Goal: Register for event/course

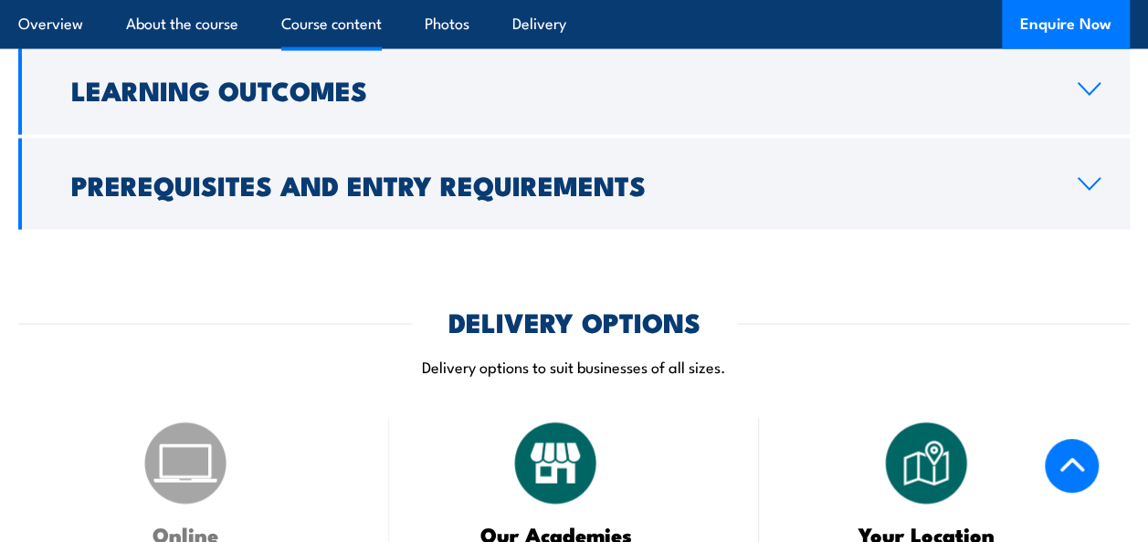
scroll to position [1552, 0]
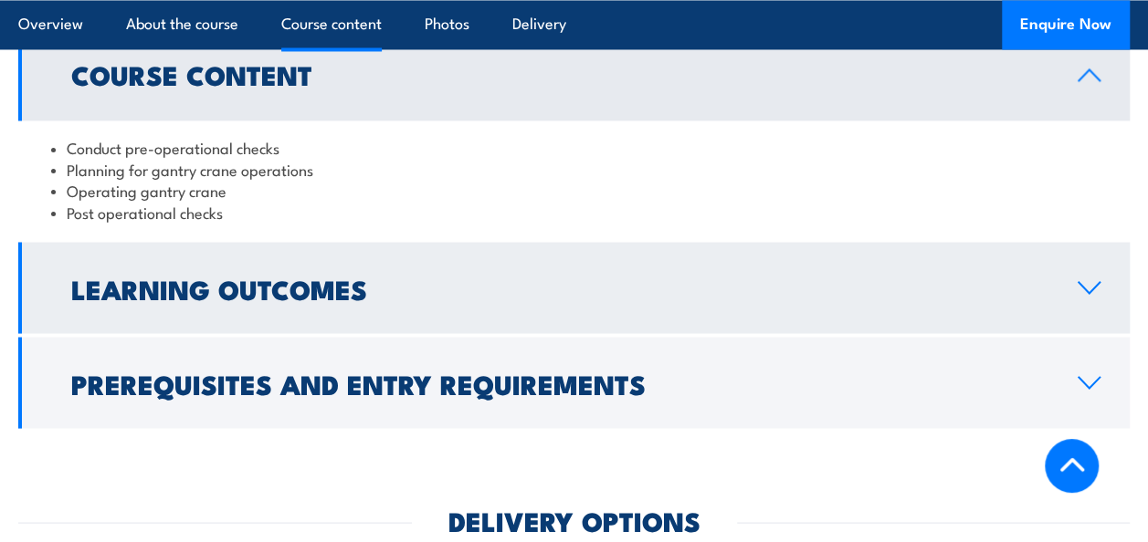
click at [1087, 280] on icon at bounding box center [1088, 287] width 25 height 15
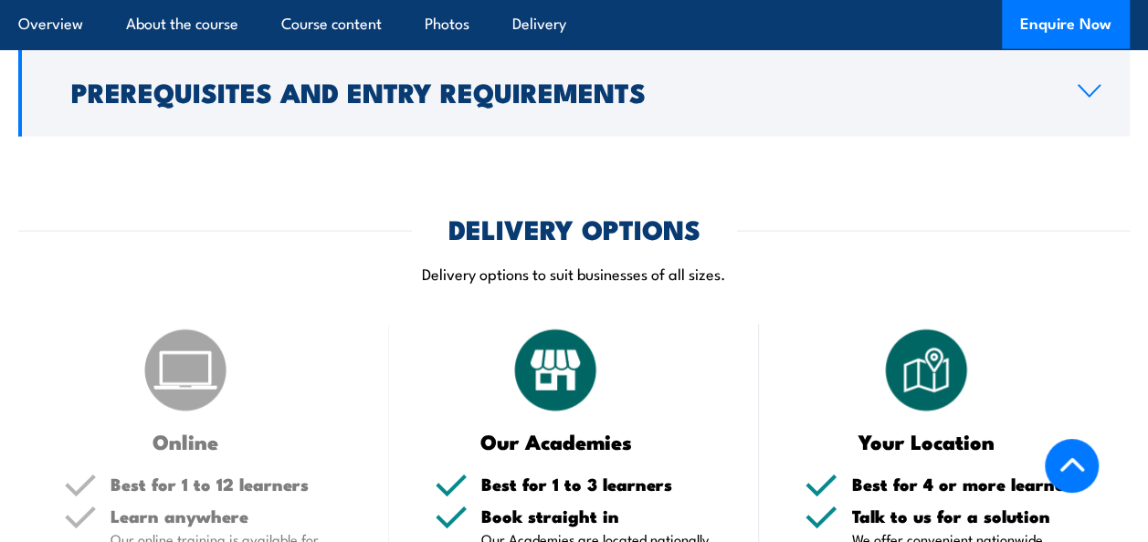
scroll to position [1826, 0]
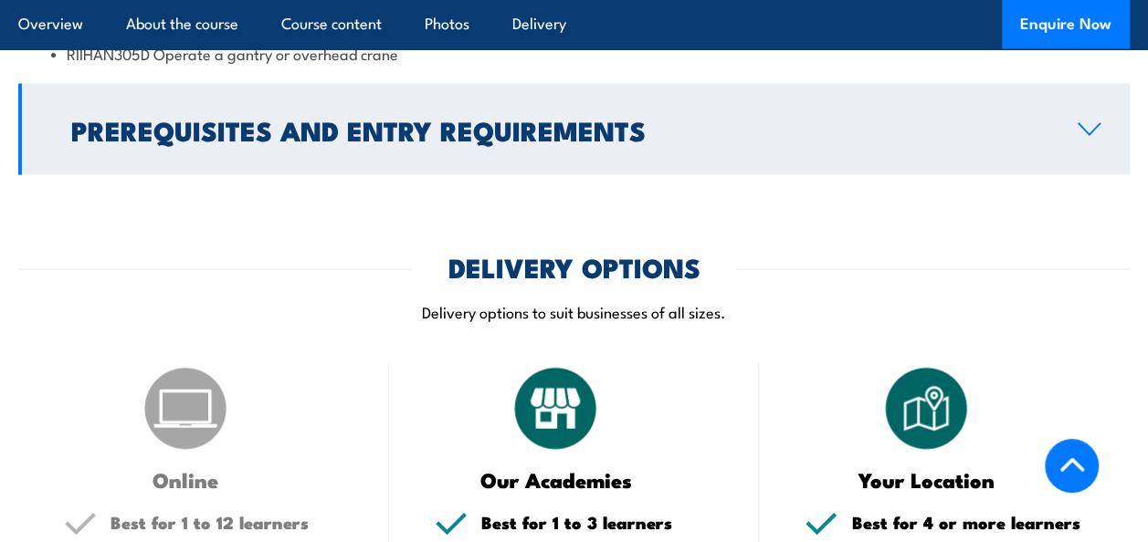
click at [1081, 128] on icon at bounding box center [1088, 129] width 21 height 11
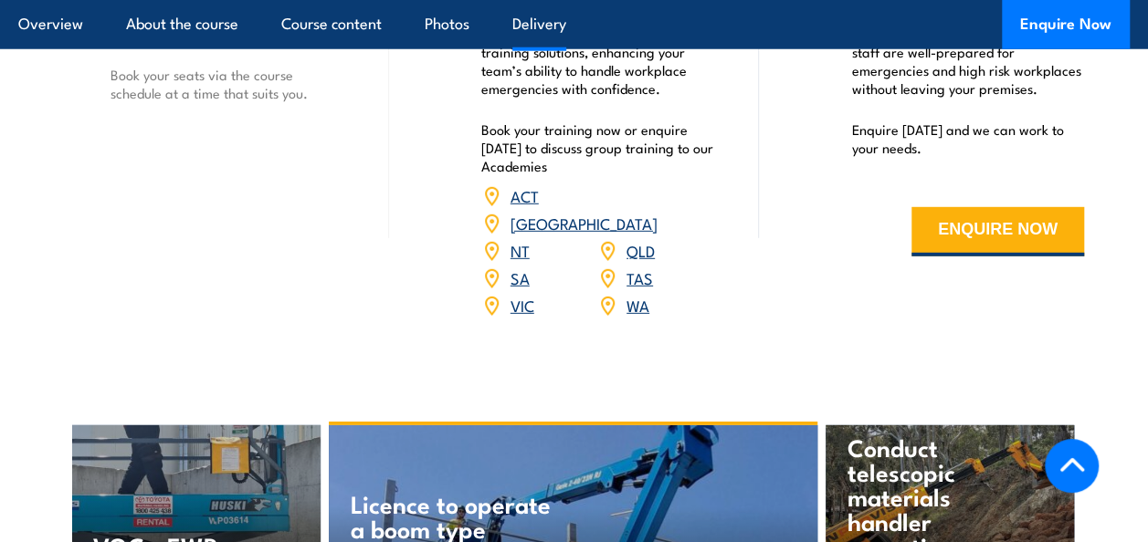
scroll to position [2509, 0]
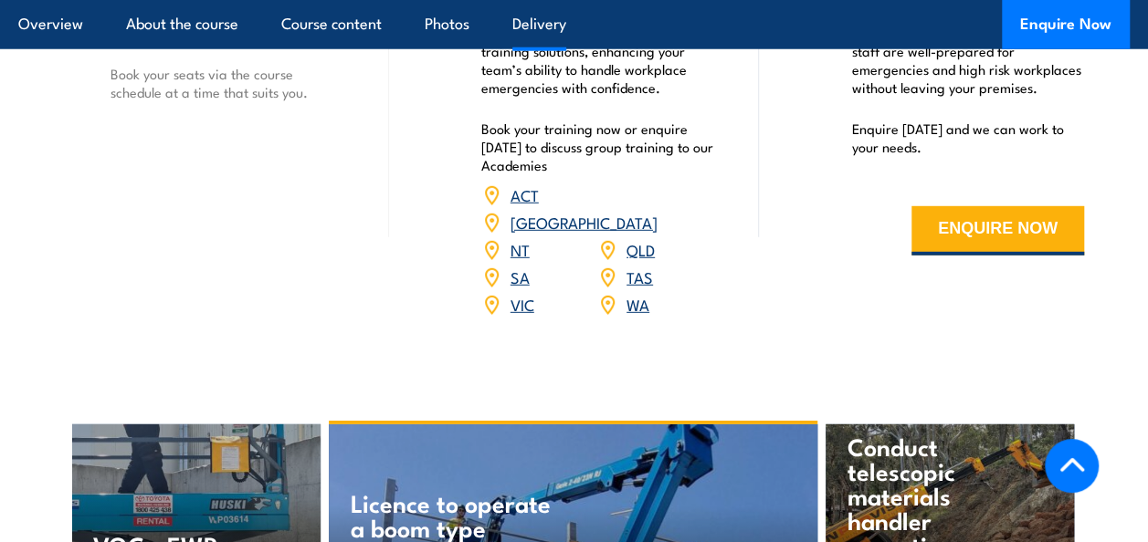
click at [645, 266] on link "TAS" at bounding box center [639, 277] width 26 height 22
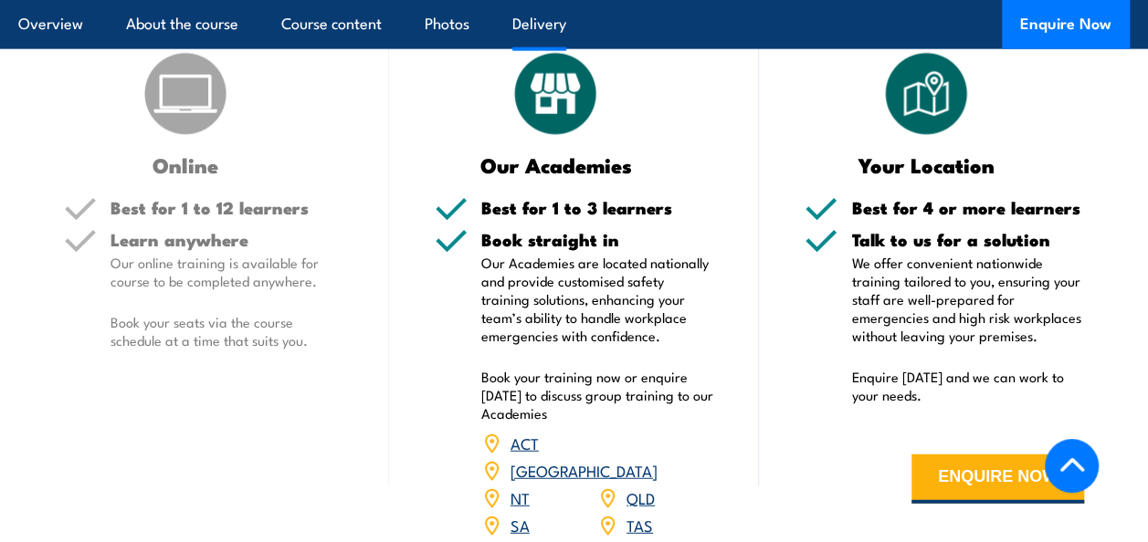
scroll to position [2100, 0]
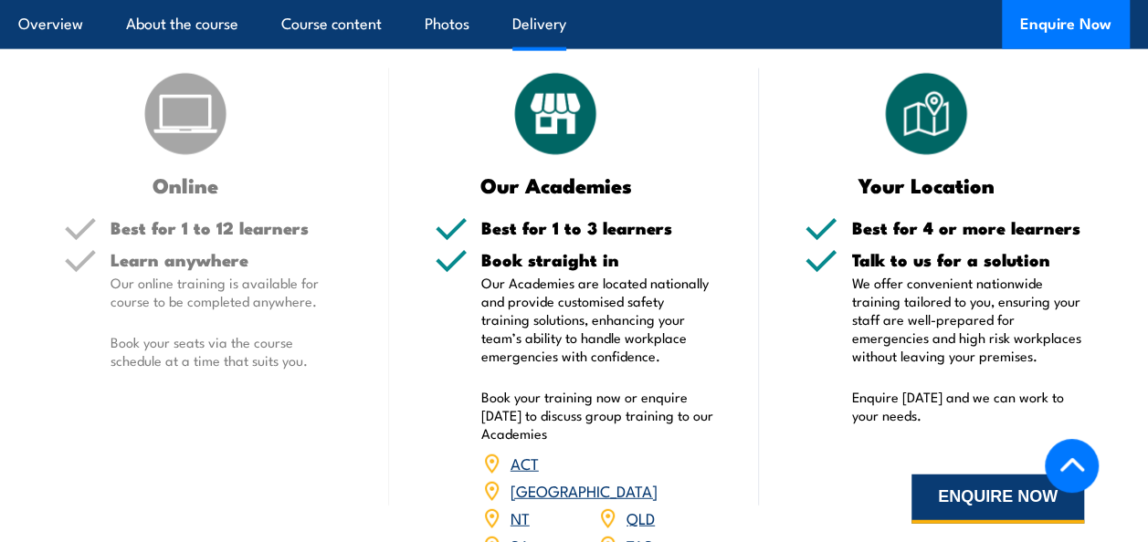
click at [975, 502] on button "ENQUIRE NOW" at bounding box center [997, 499] width 173 height 49
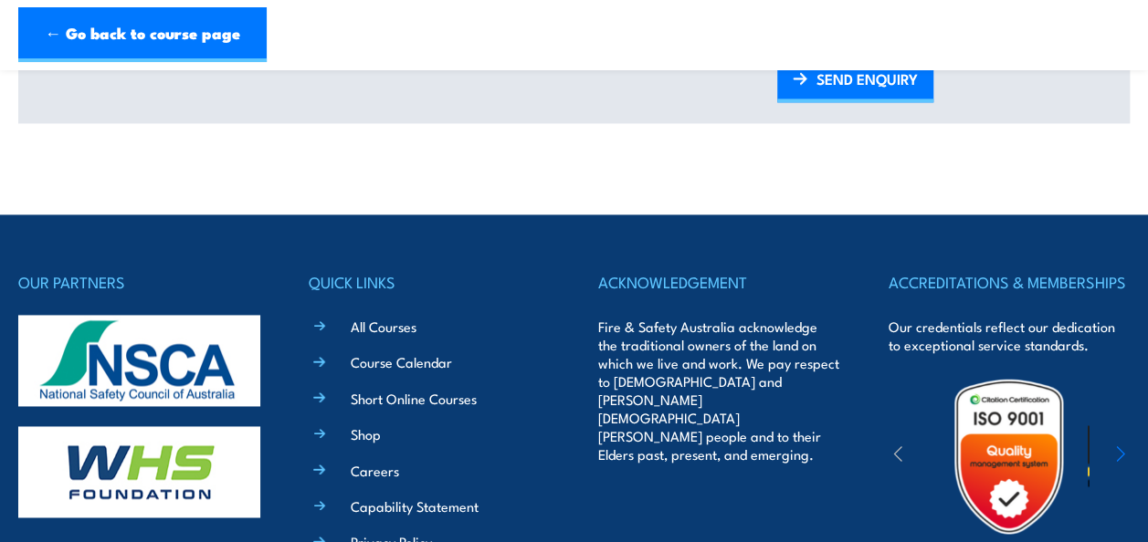
scroll to position [1187, 0]
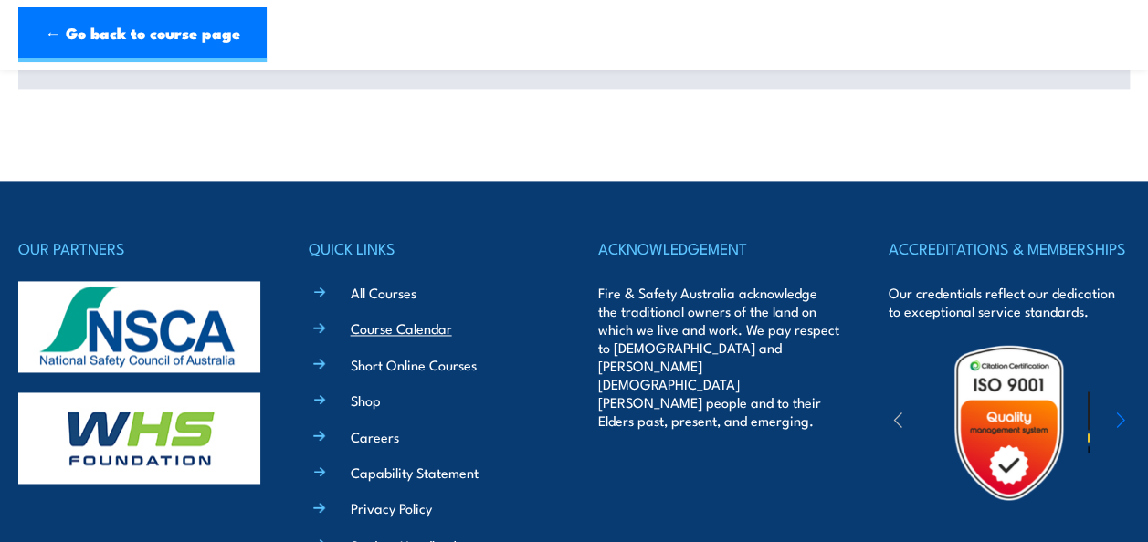
click at [389, 327] on link "Course Calendar" at bounding box center [401, 328] width 101 height 19
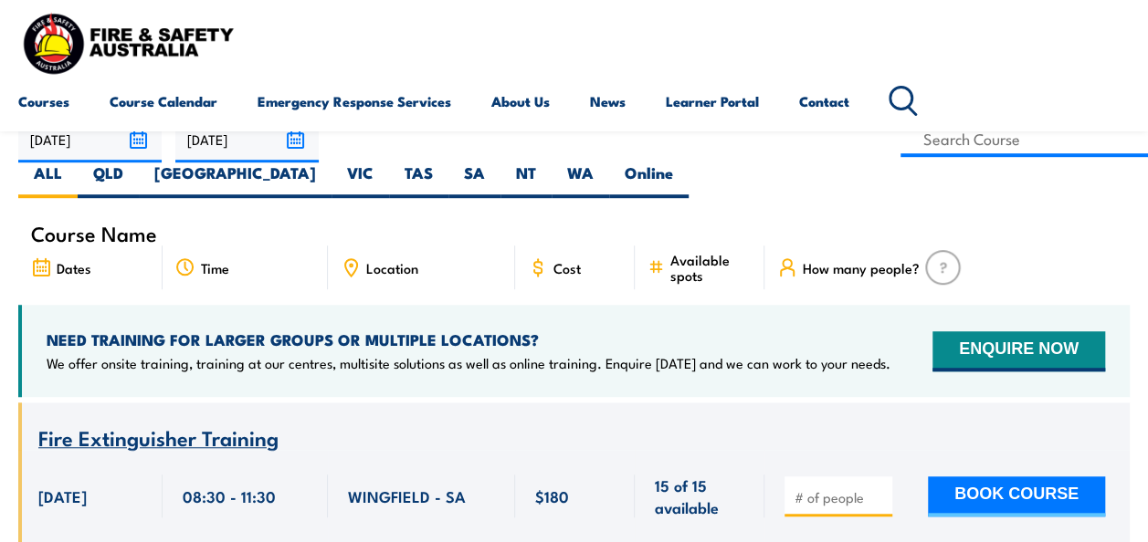
scroll to position [274, 0]
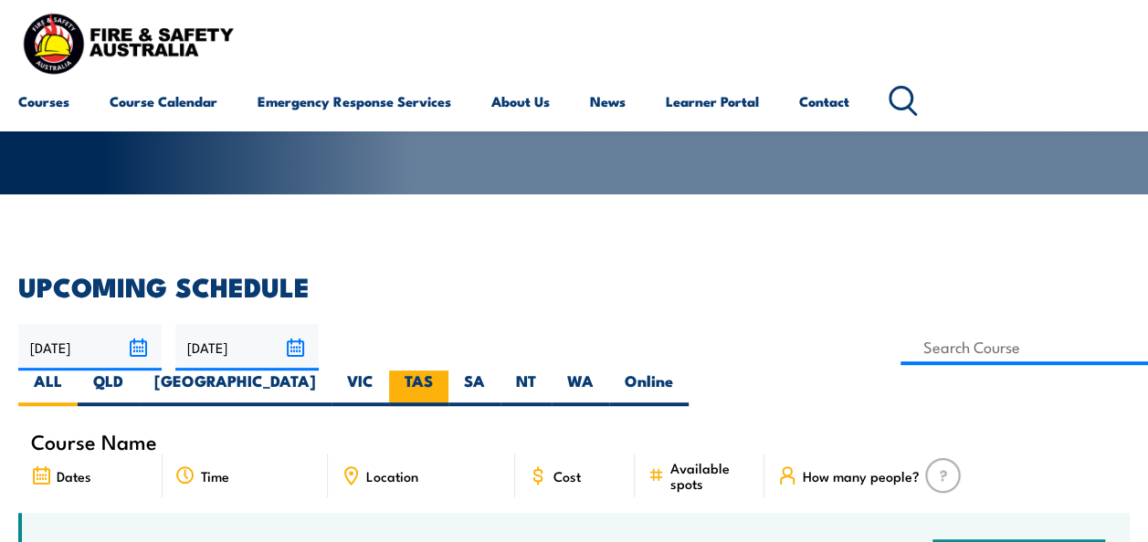
click at [448, 371] on label "TAS" at bounding box center [418, 389] width 59 height 36
click at [445, 371] on input "TAS" at bounding box center [439, 377] width 12 height 12
radio input "true"
